Goal: Check status: Check status

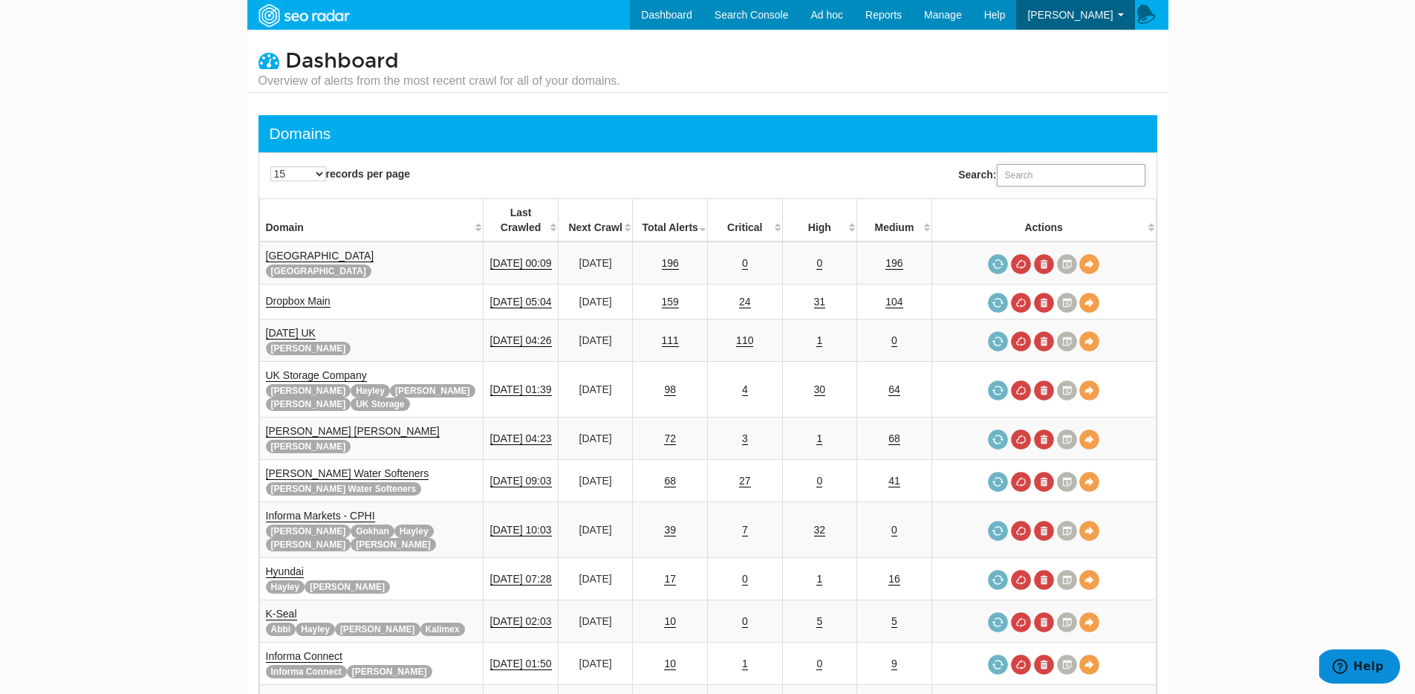
click at [1019, 174] on input "Search:" at bounding box center [1071, 175] width 149 height 22
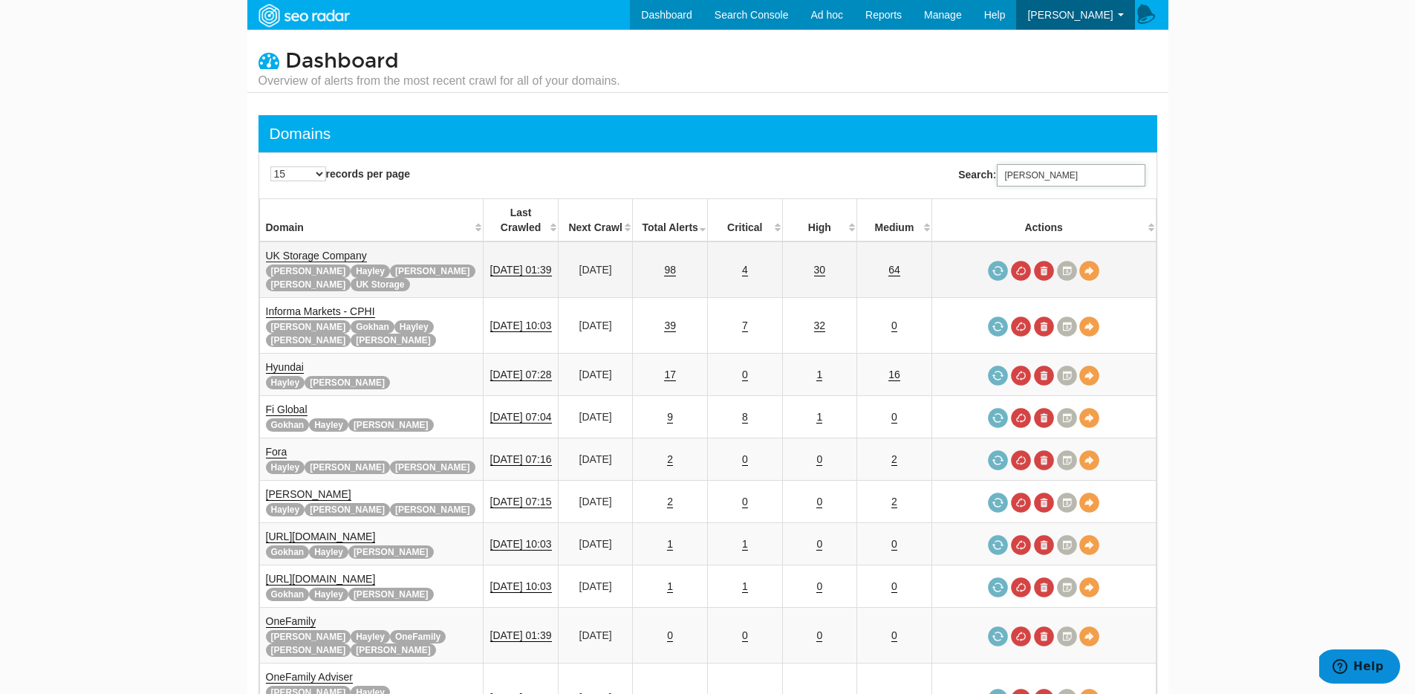
type input "tara"
click at [313, 250] on link "UK Storage Company" at bounding box center [316, 256] width 101 height 13
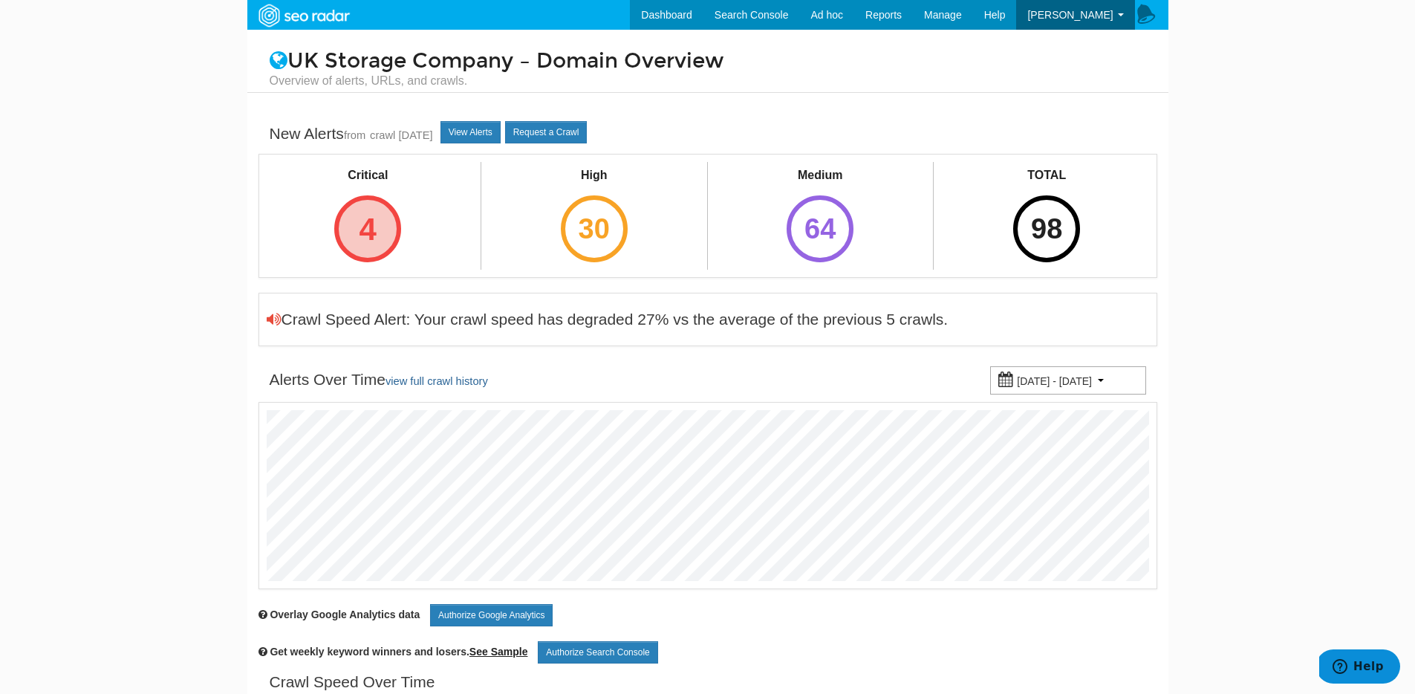
click at [356, 224] on div "4" at bounding box center [367, 228] width 67 height 67
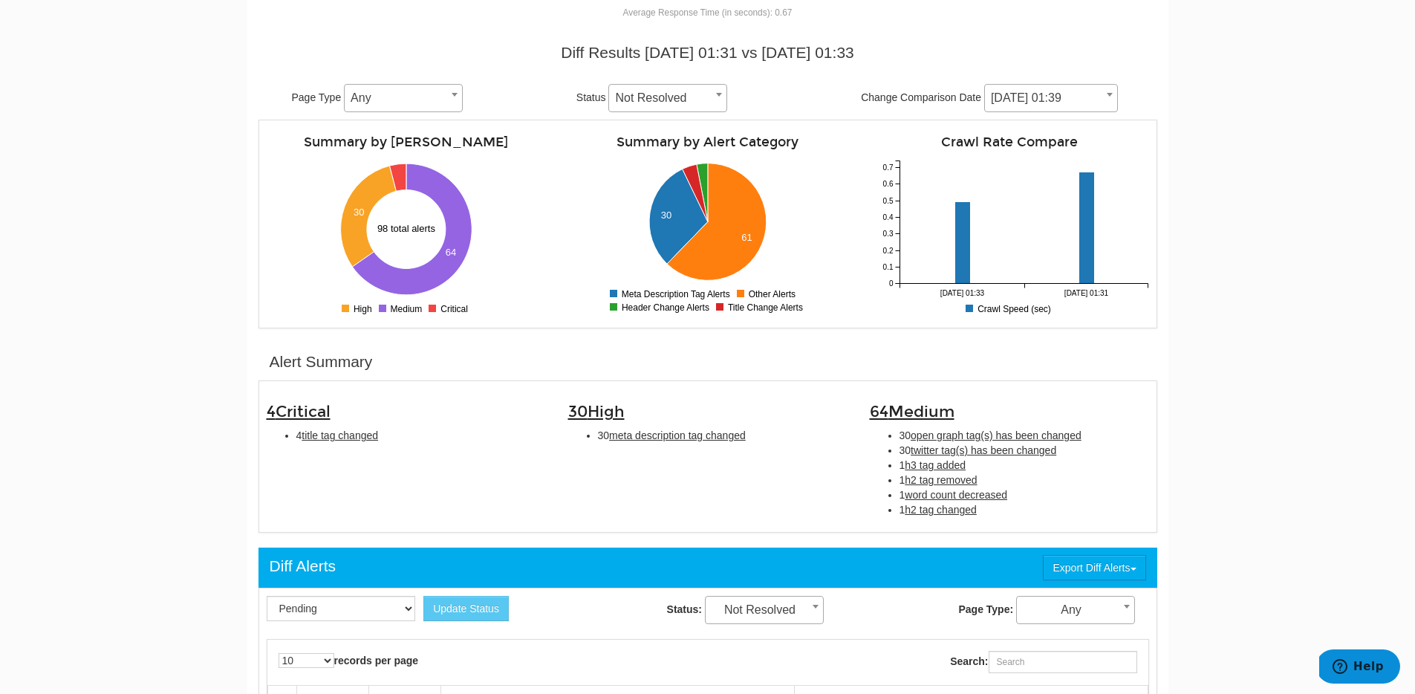
scroll to position [146, 0]
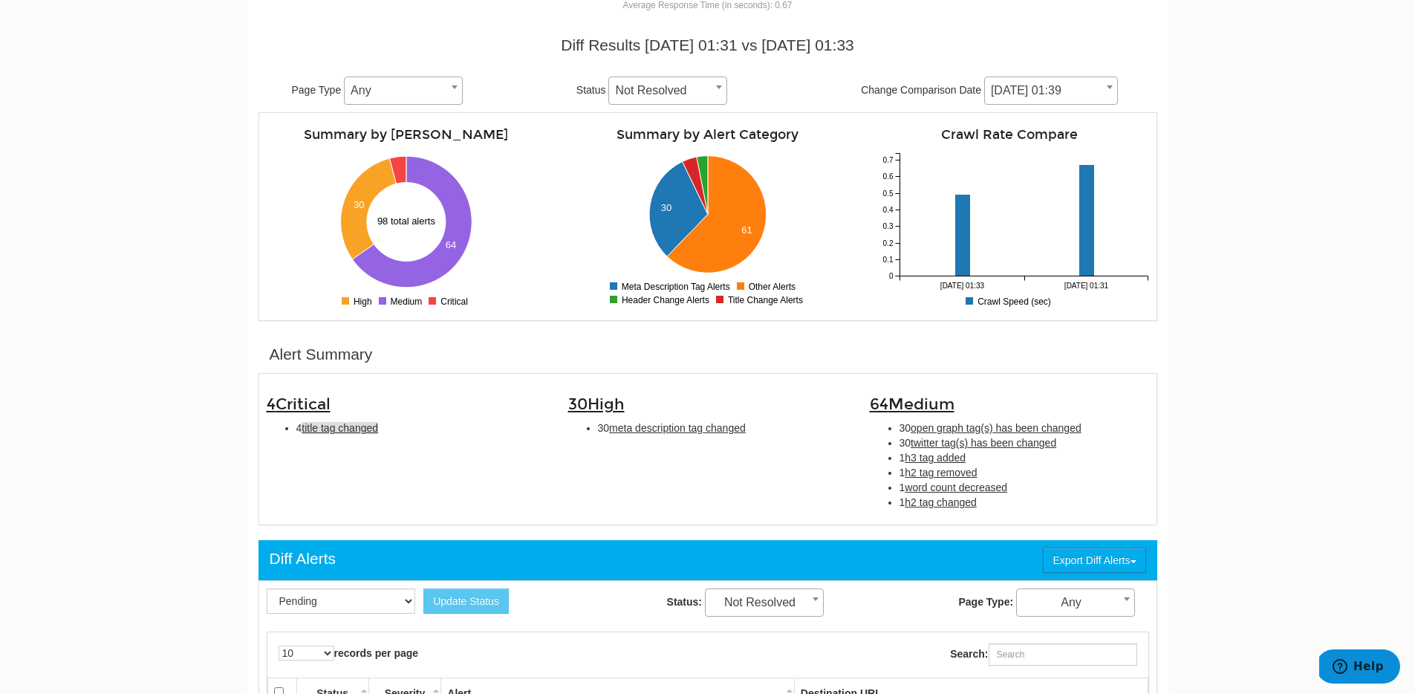
click at [321, 427] on span "title tag changed" at bounding box center [340, 428] width 76 height 12
type input "title tag changed"
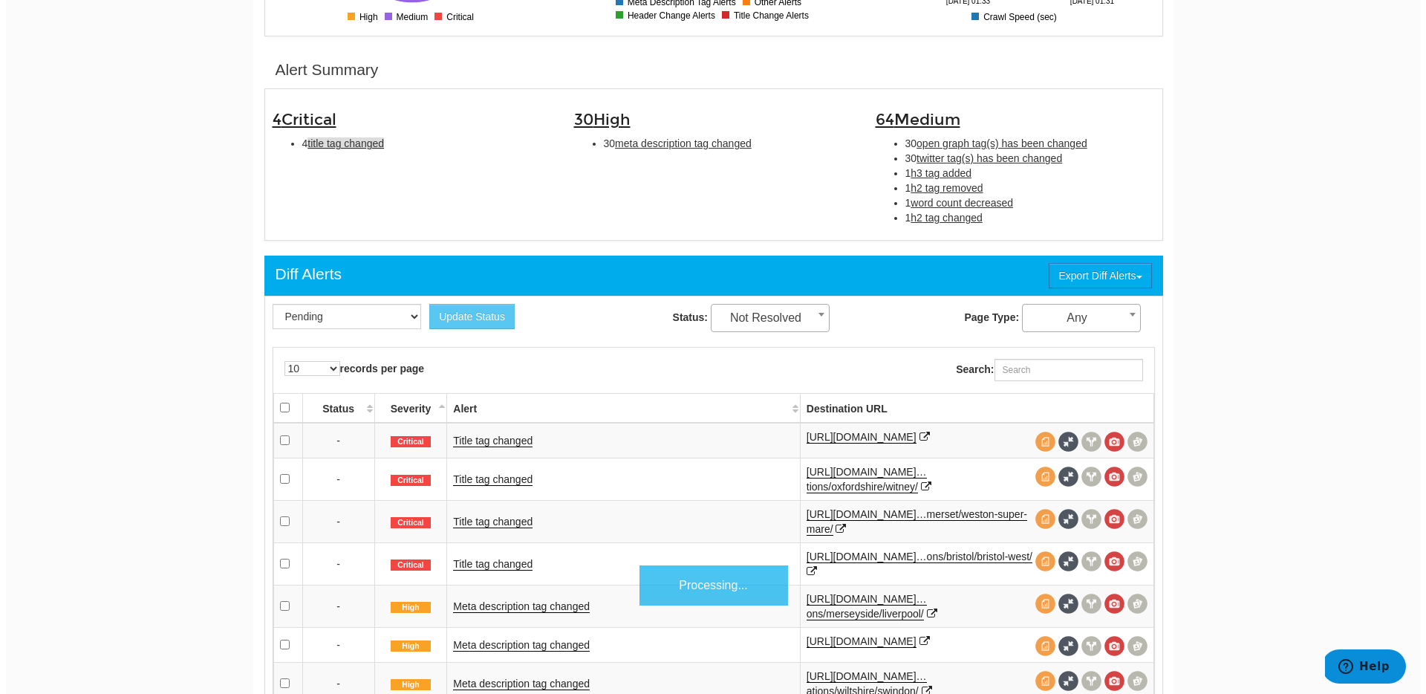
scroll to position [482, 0]
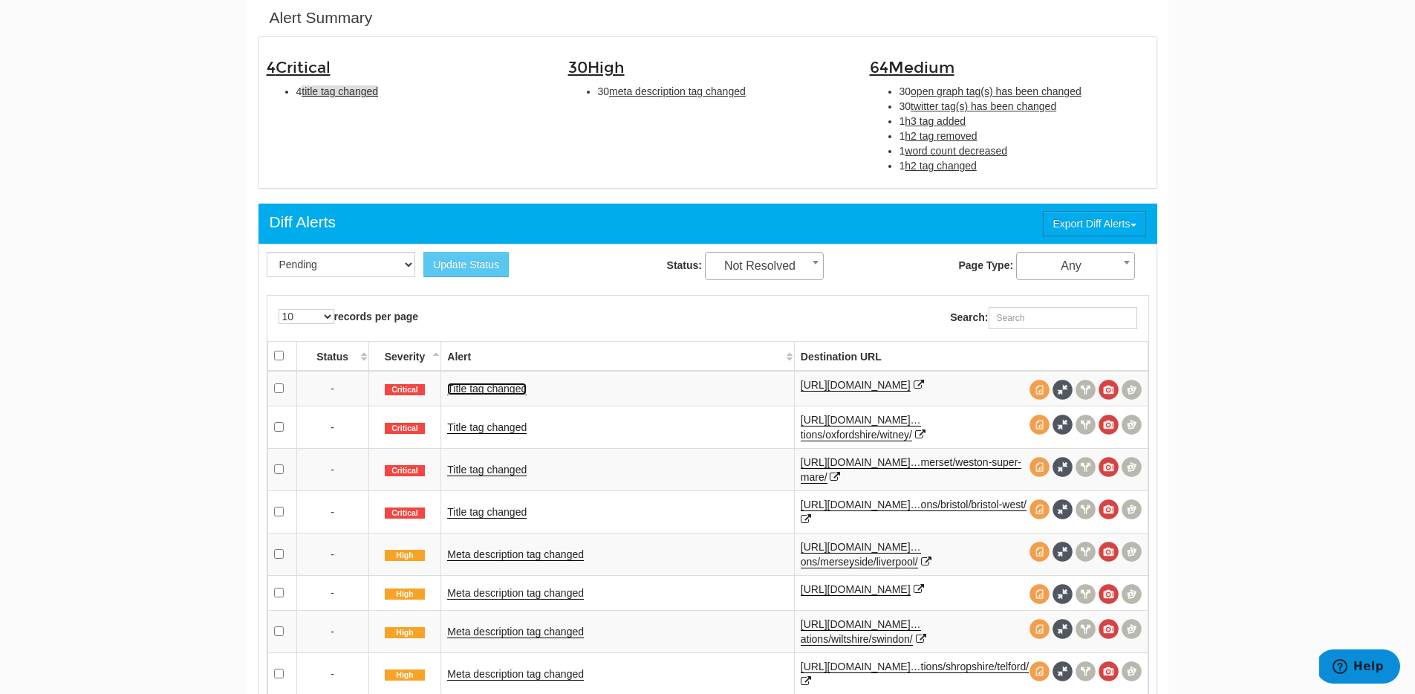
click at [486, 395] on link "Title tag changed" at bounding box center [486, 388] width 79 height 13
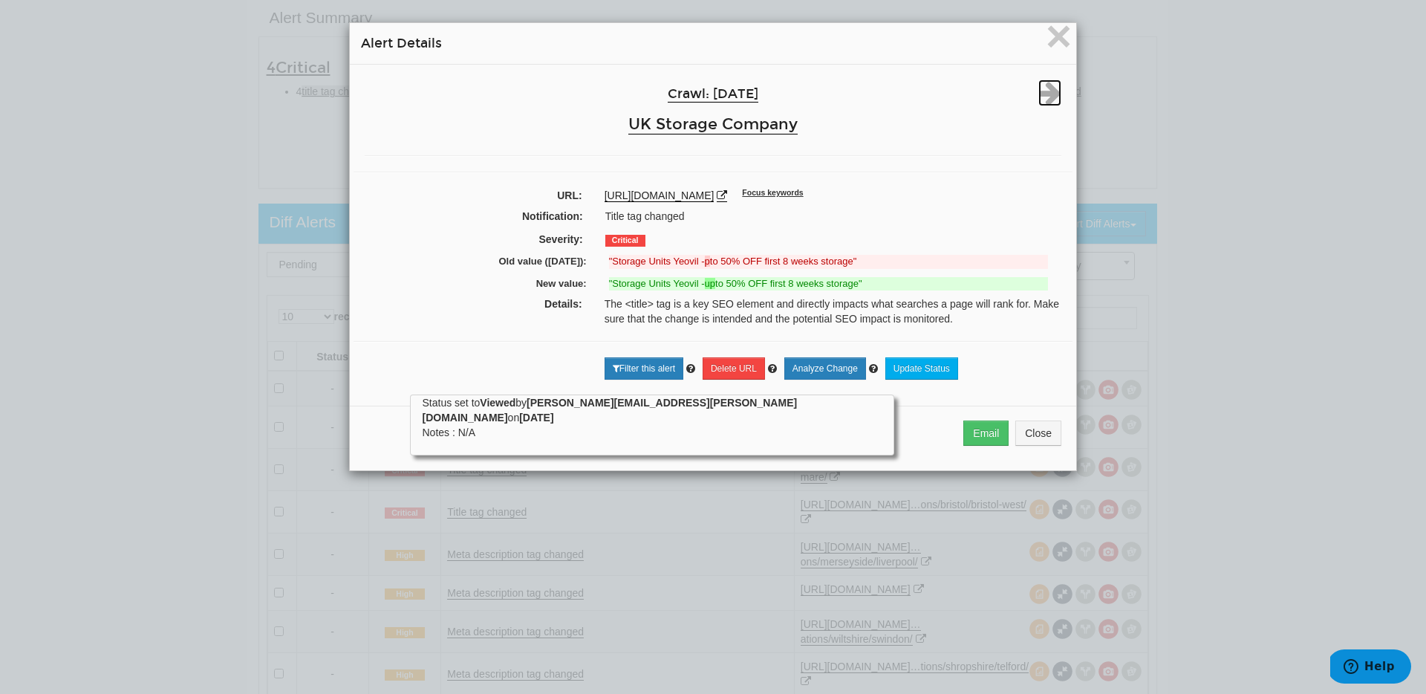
click at [1046, 84] on icon at bounding box center [1049, 92] width 23 height 27
click at [1042, 92] on icon at bounding box center [1049, 92] width 23 height 27
click at [1040, 97] on icon at bounding box center [1049, 92] width 23 height 27
click at [1038, 102] on icon at bounding box center [1049, 92] width 23 height 27
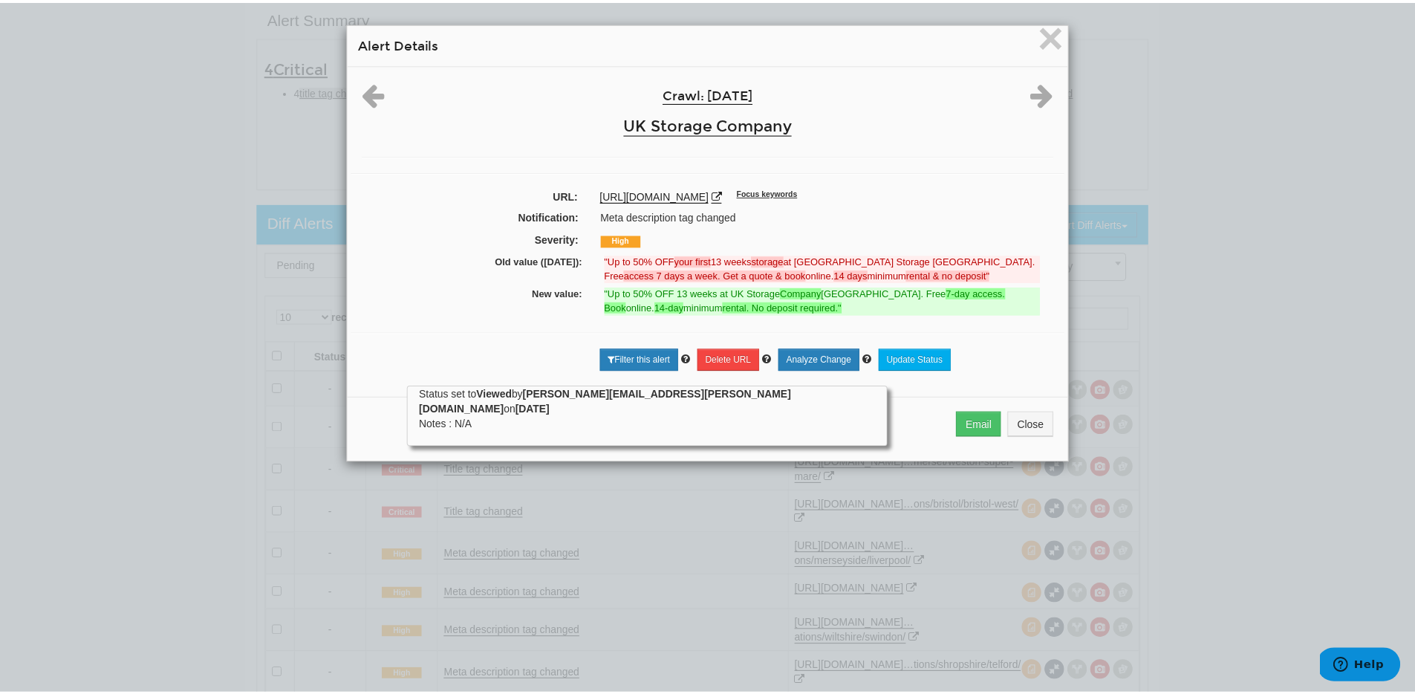
scroll to position [59, 0]
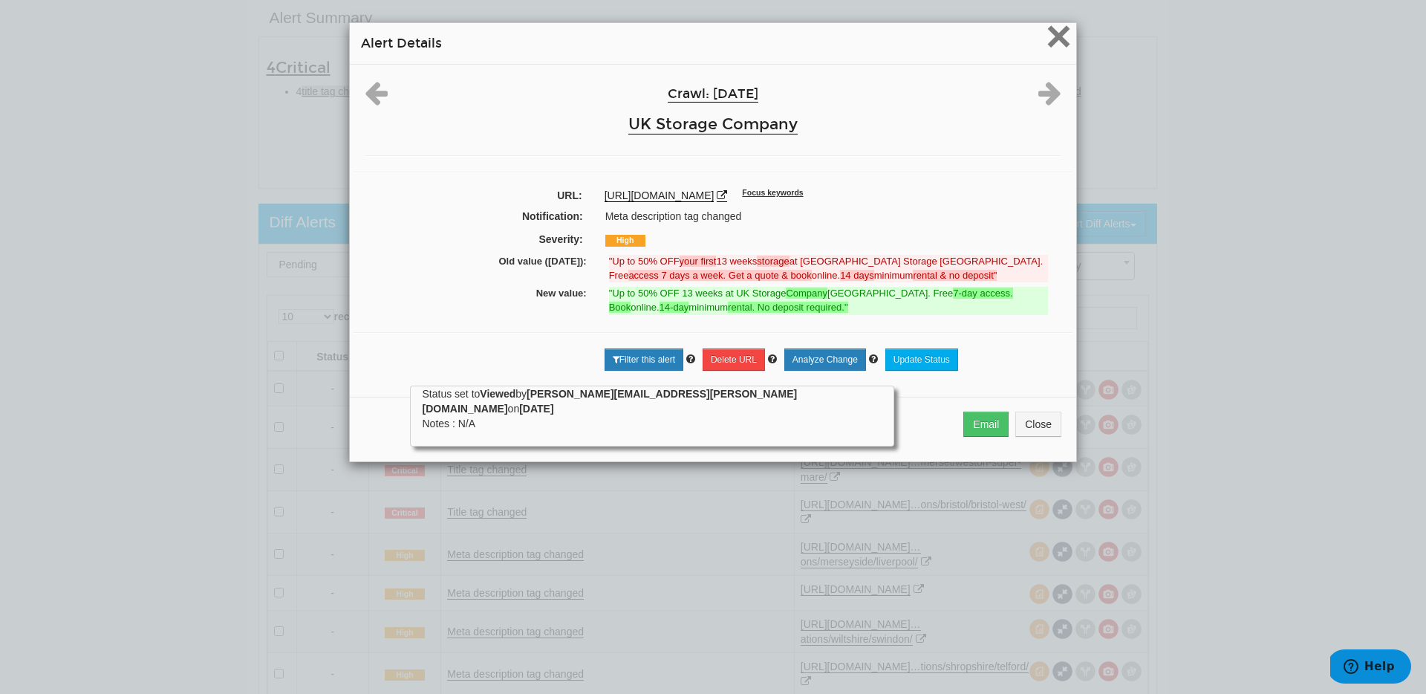
click at [1046, 44] on span "×" at bounding box center [1059, 36] width 26 height 50
